Goal: Obtain resource: Download file/media

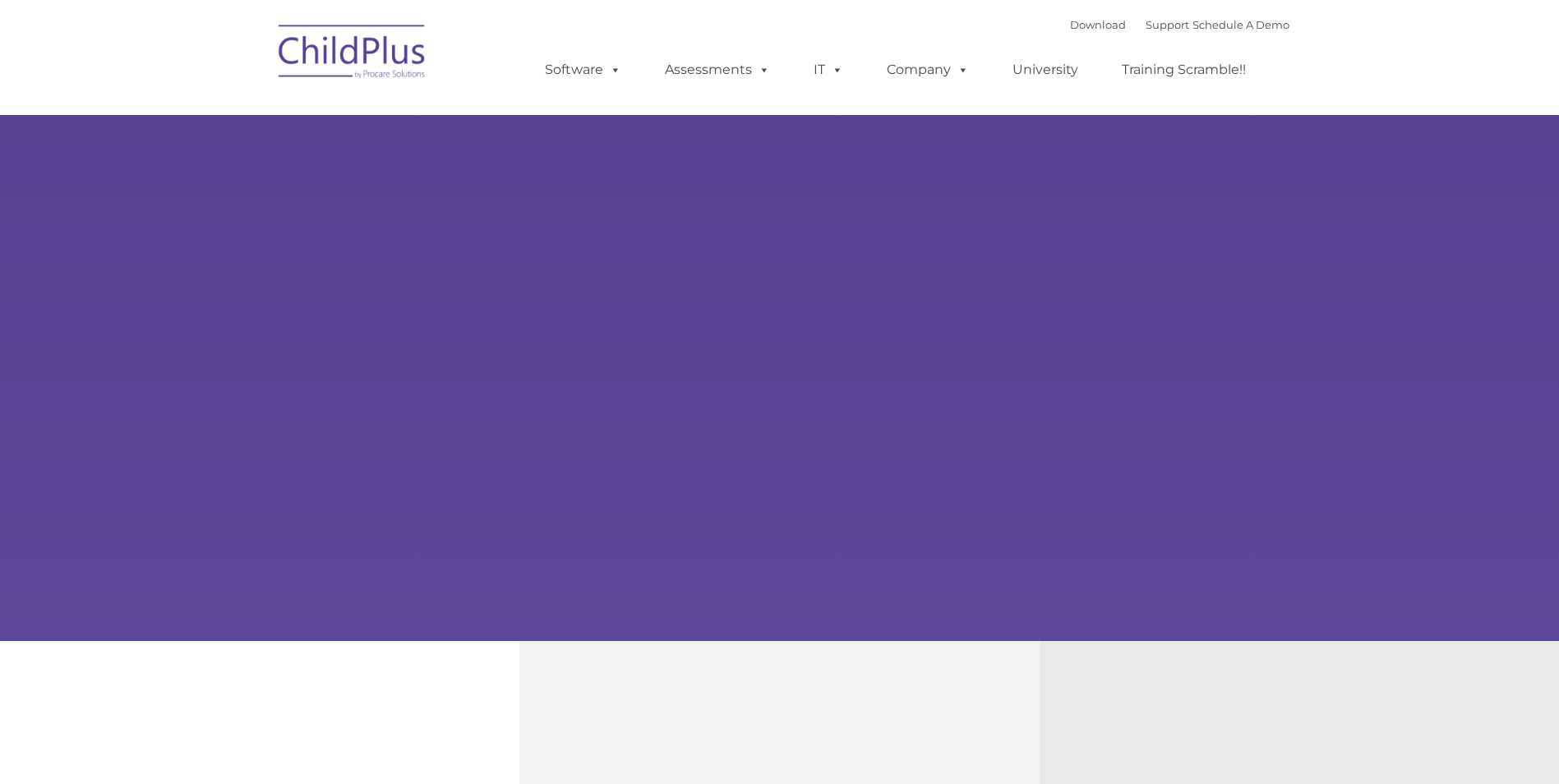
type input ""
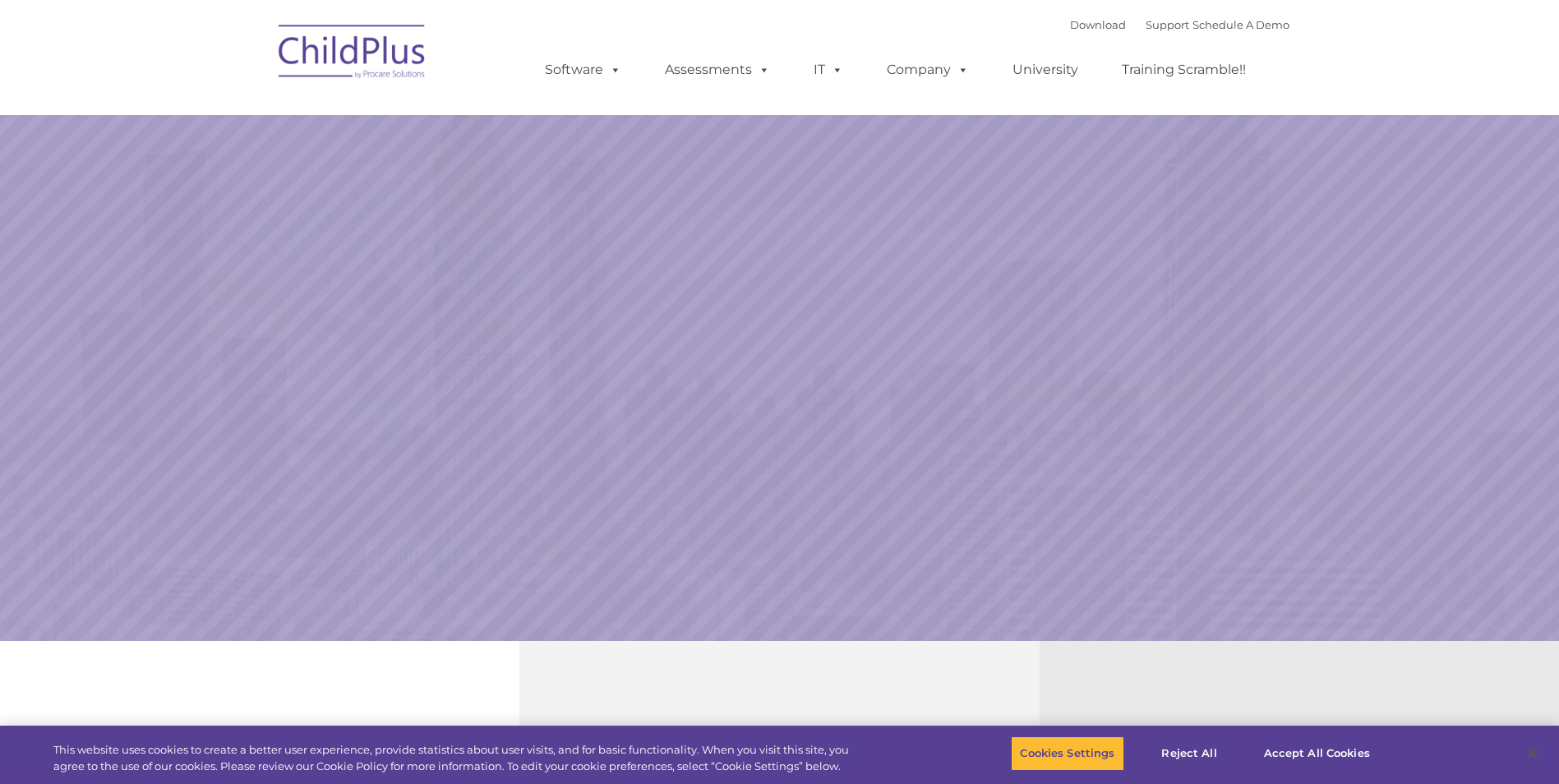
select select "MEDIUM"
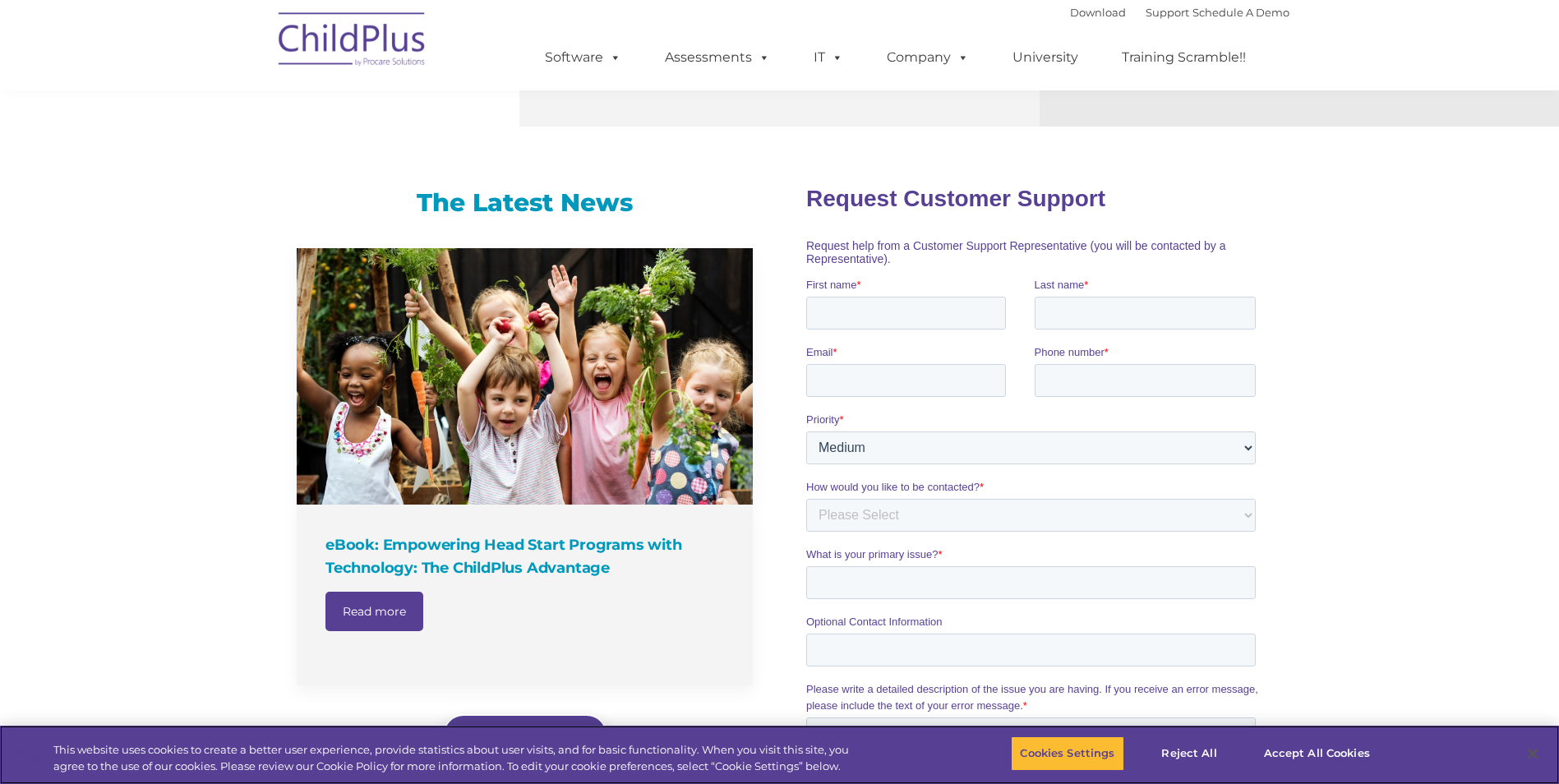
scroll to position [663, 0]
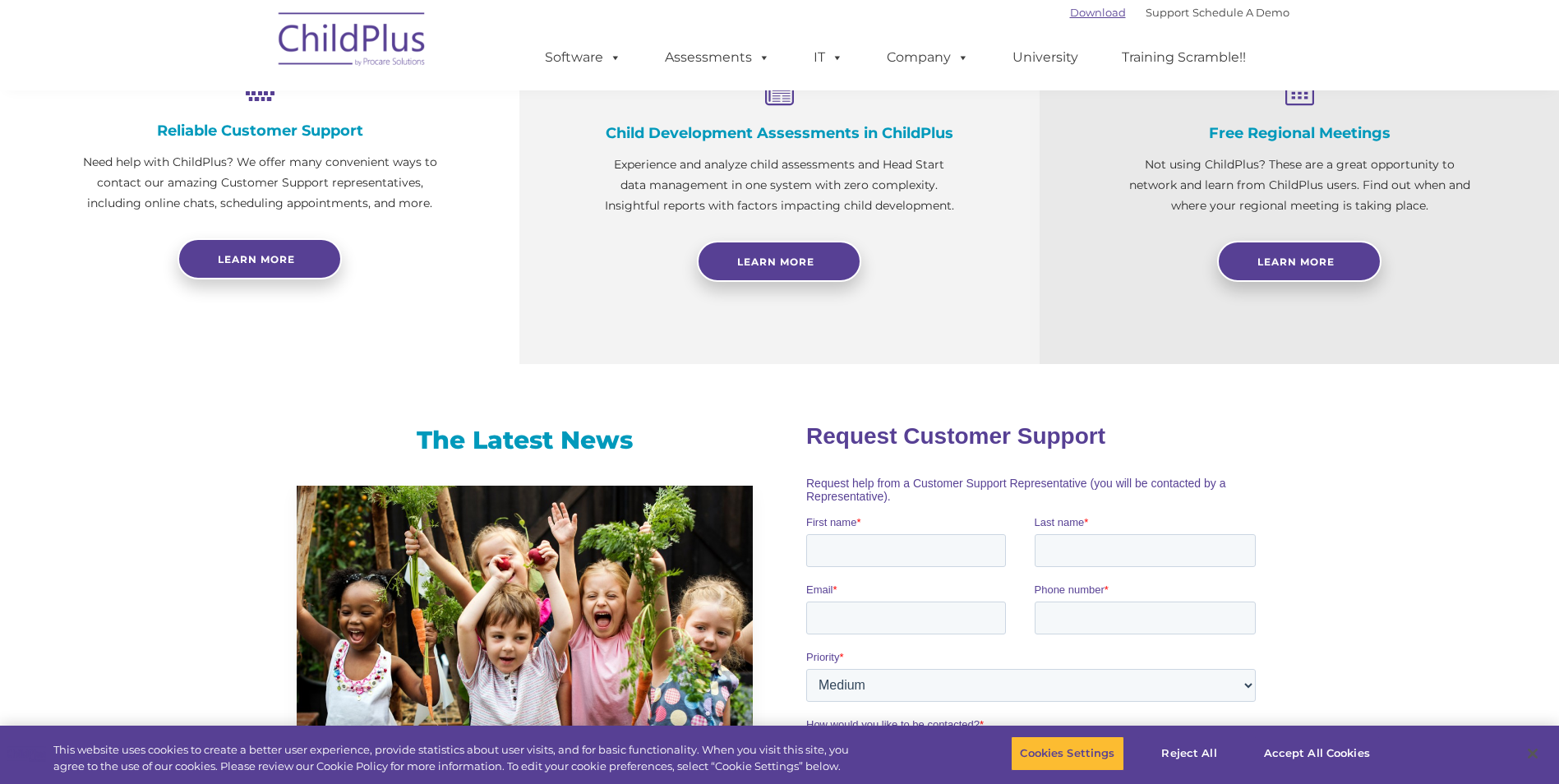
click at [1070, 16] on link "Download" at bounding box center [1098, 13] width 56 height 13
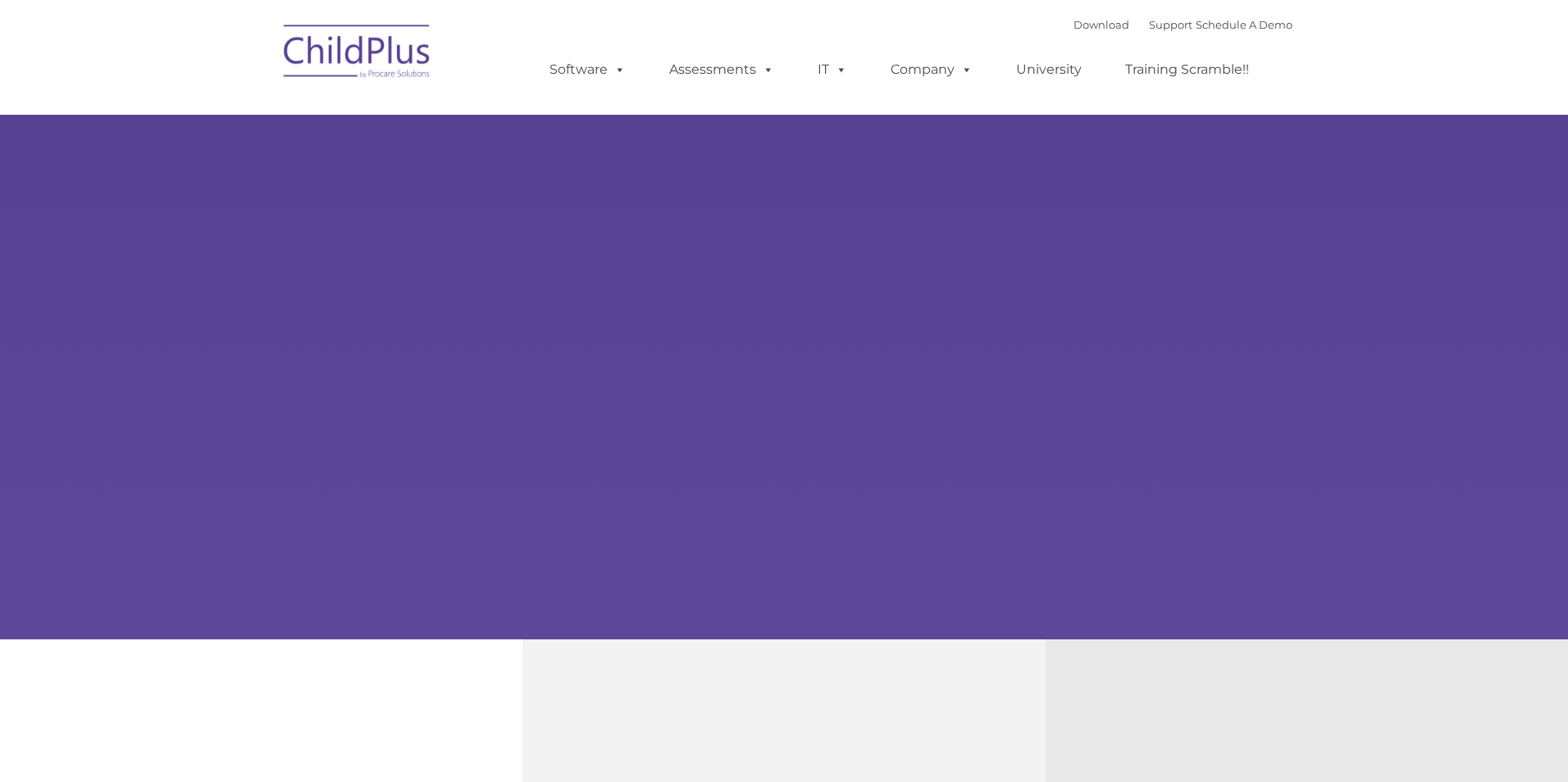
type input ""
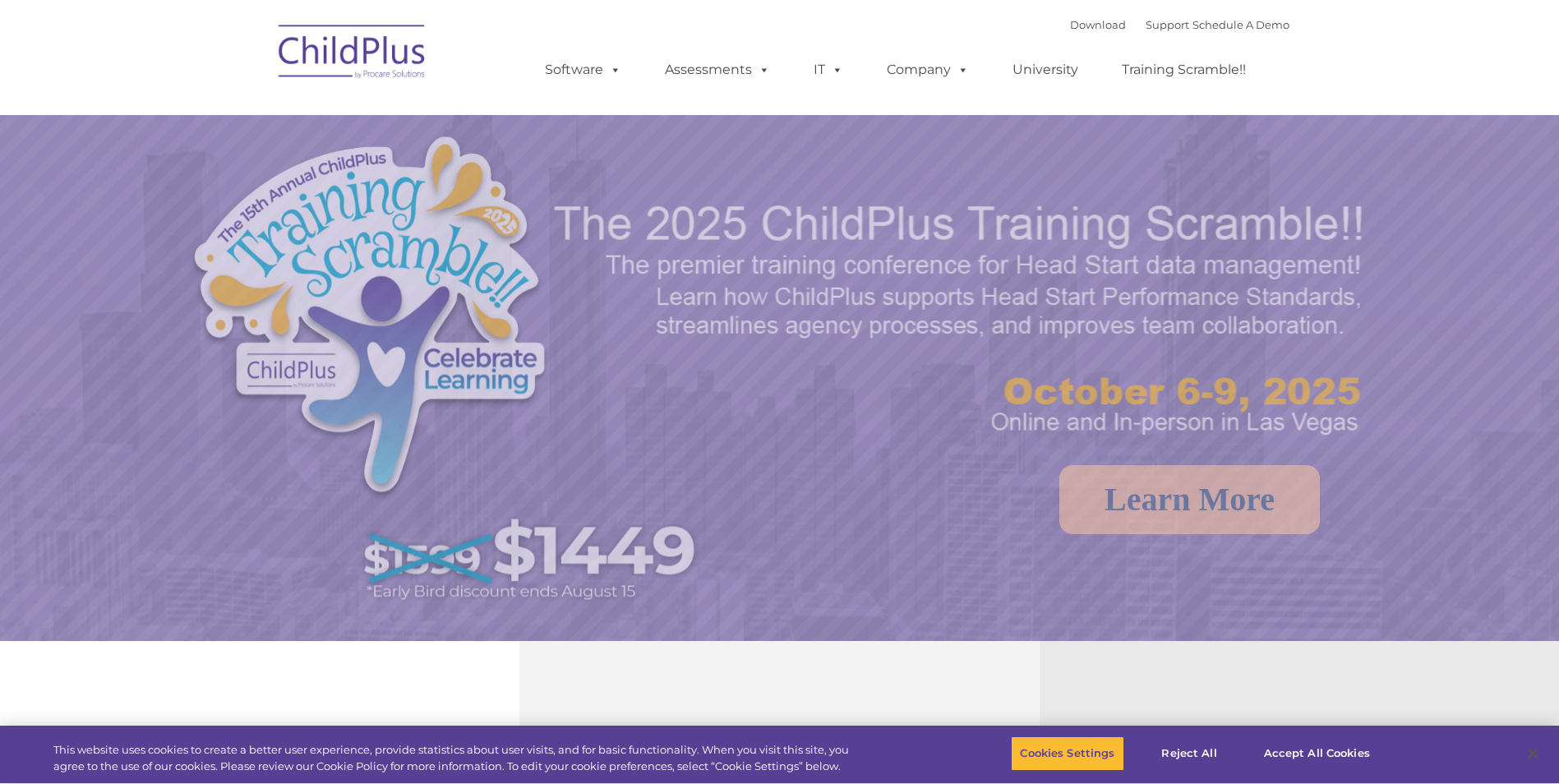
select select "MEDIUM"
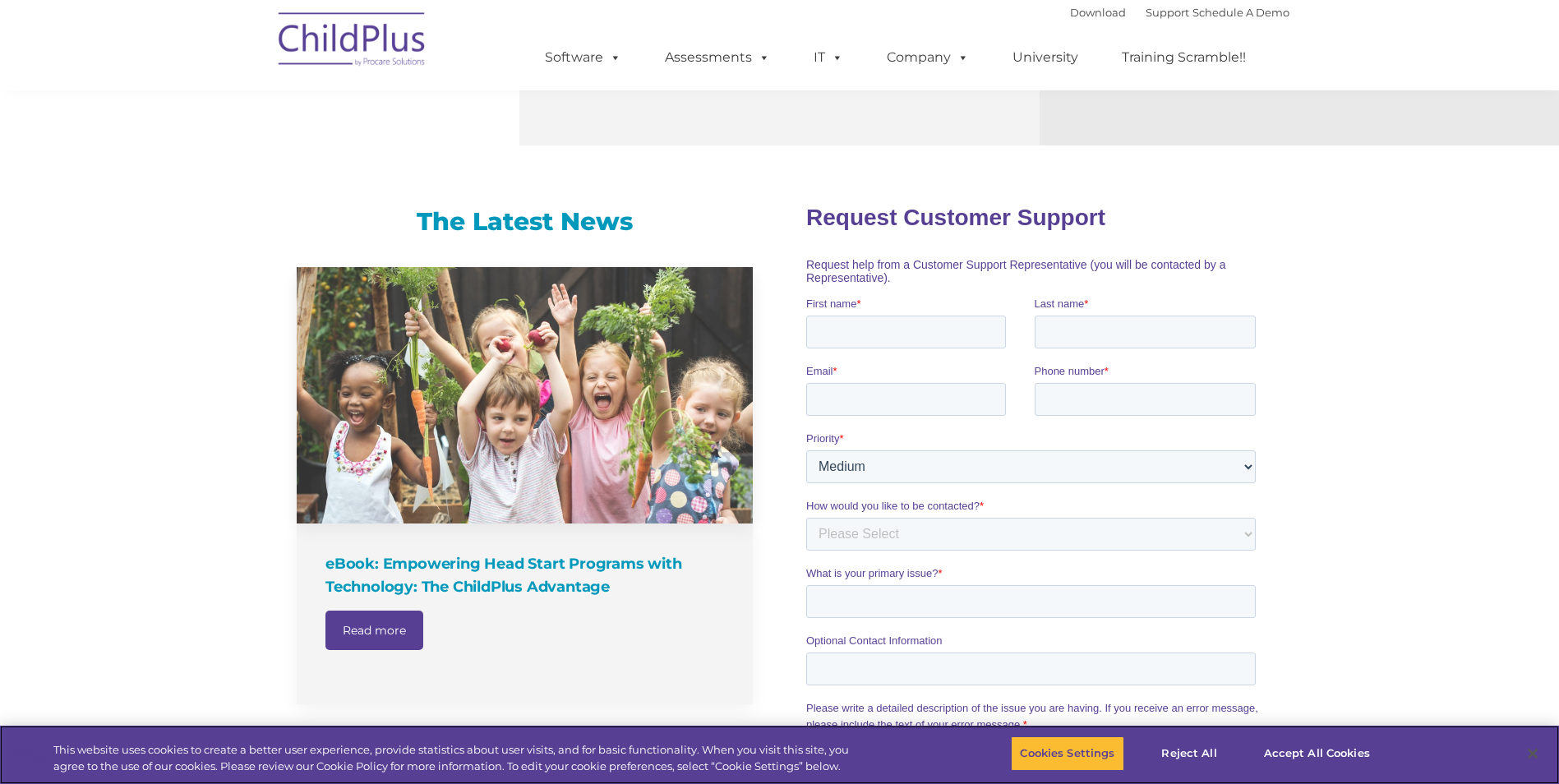
scroll to position [883, 0]
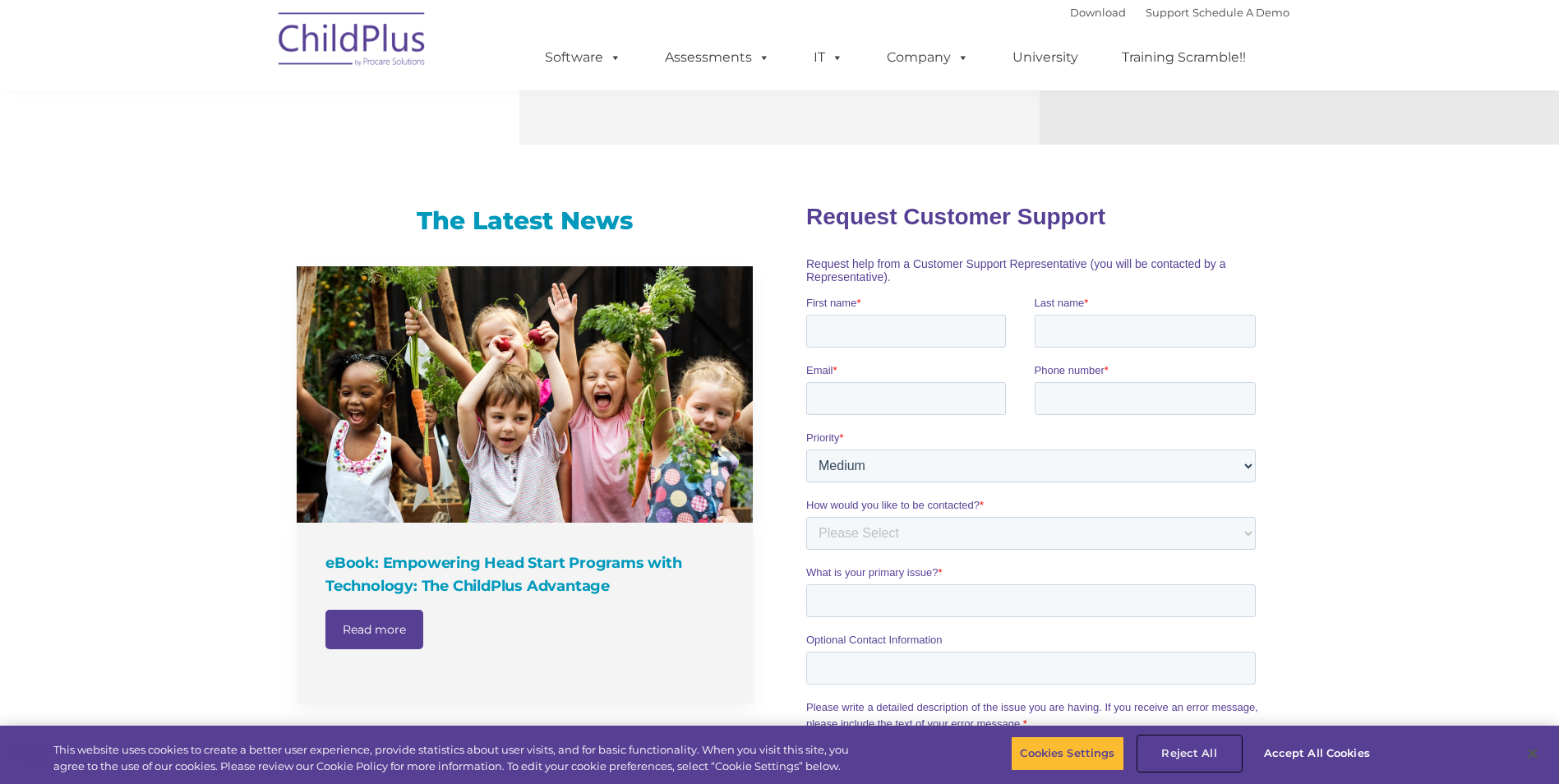
click at [1195, 751] on button "Reject All" at bounding box center [1189, 753] width 103 height 34
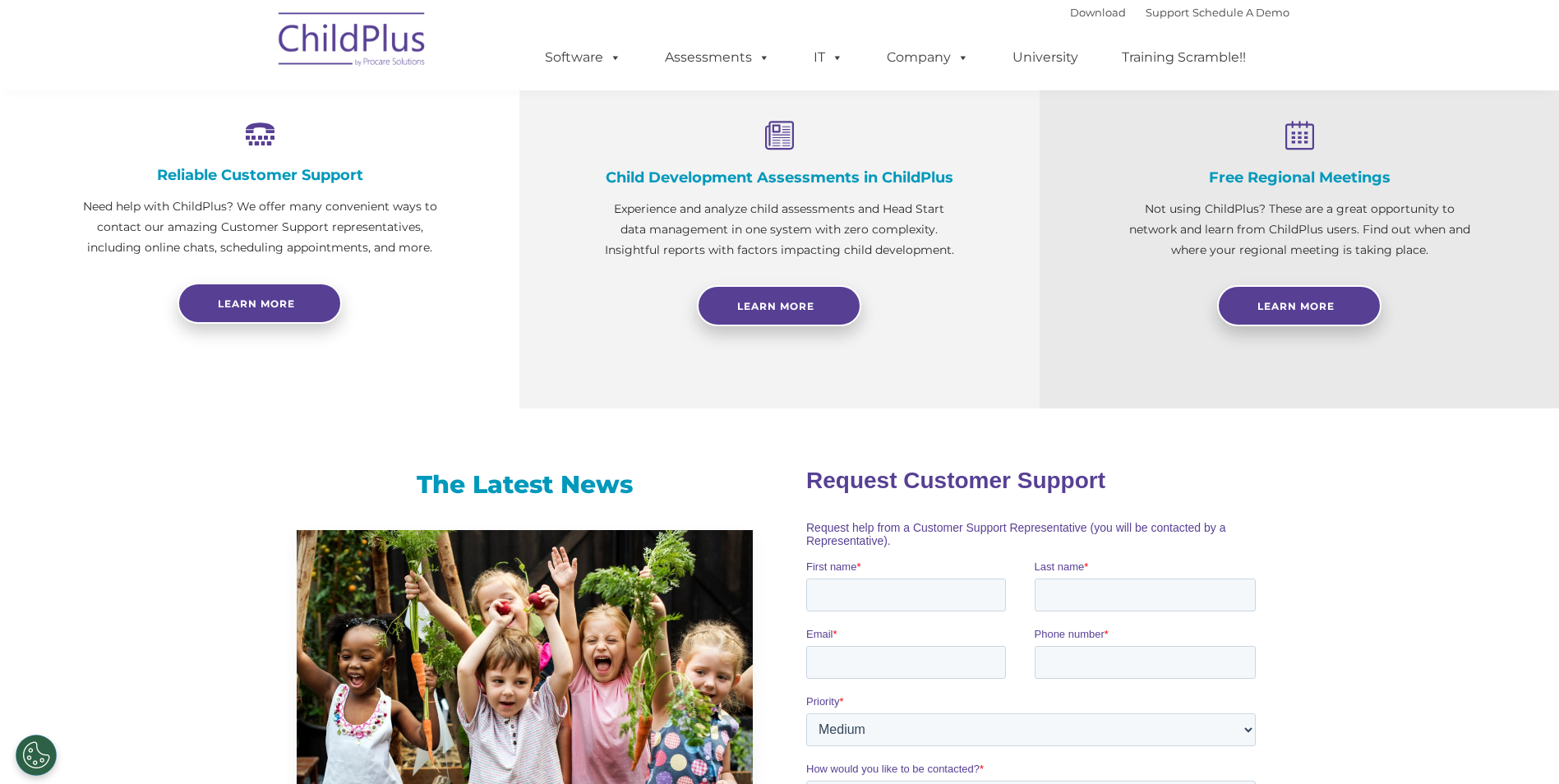
scroll to position [0, 0]
